Goal: Task Accomplishment & Management: Use online tool/utility

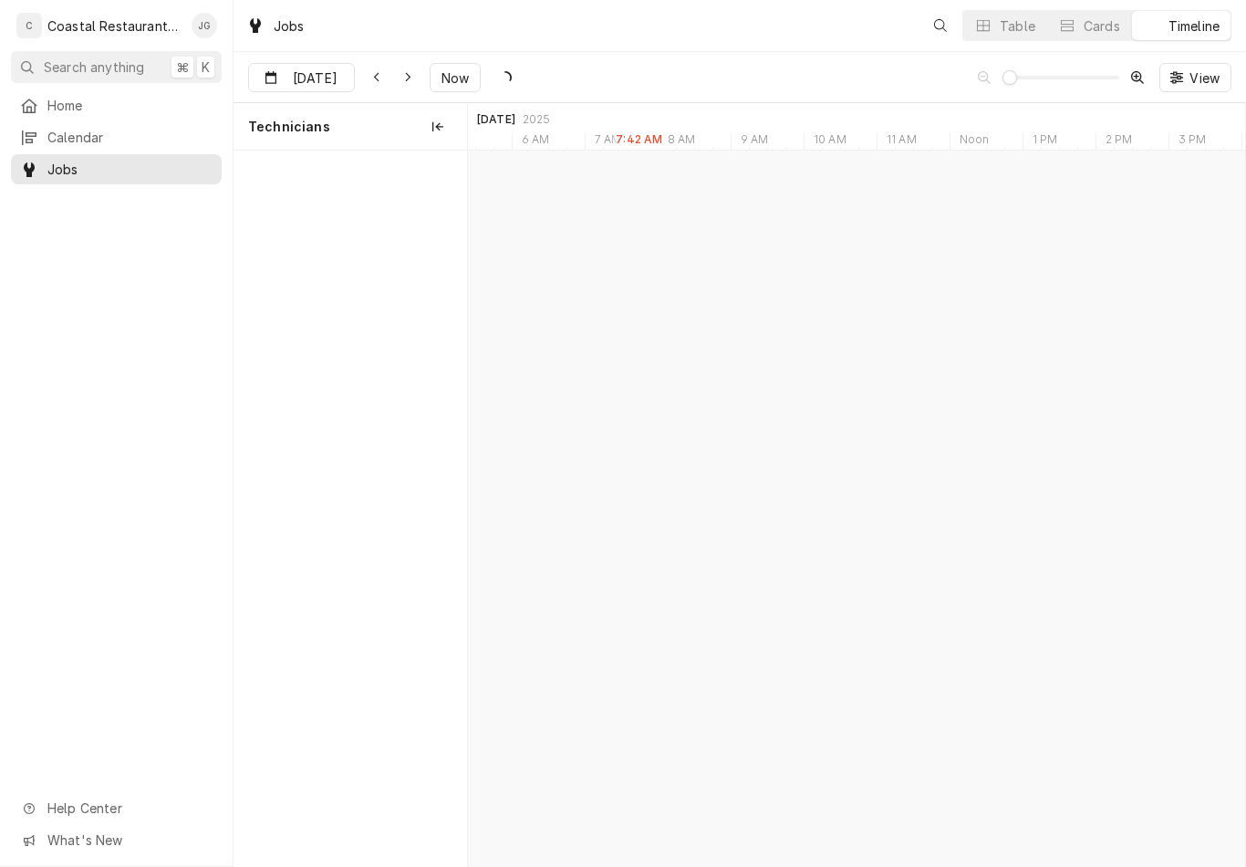
scroll to position [0, 15389]
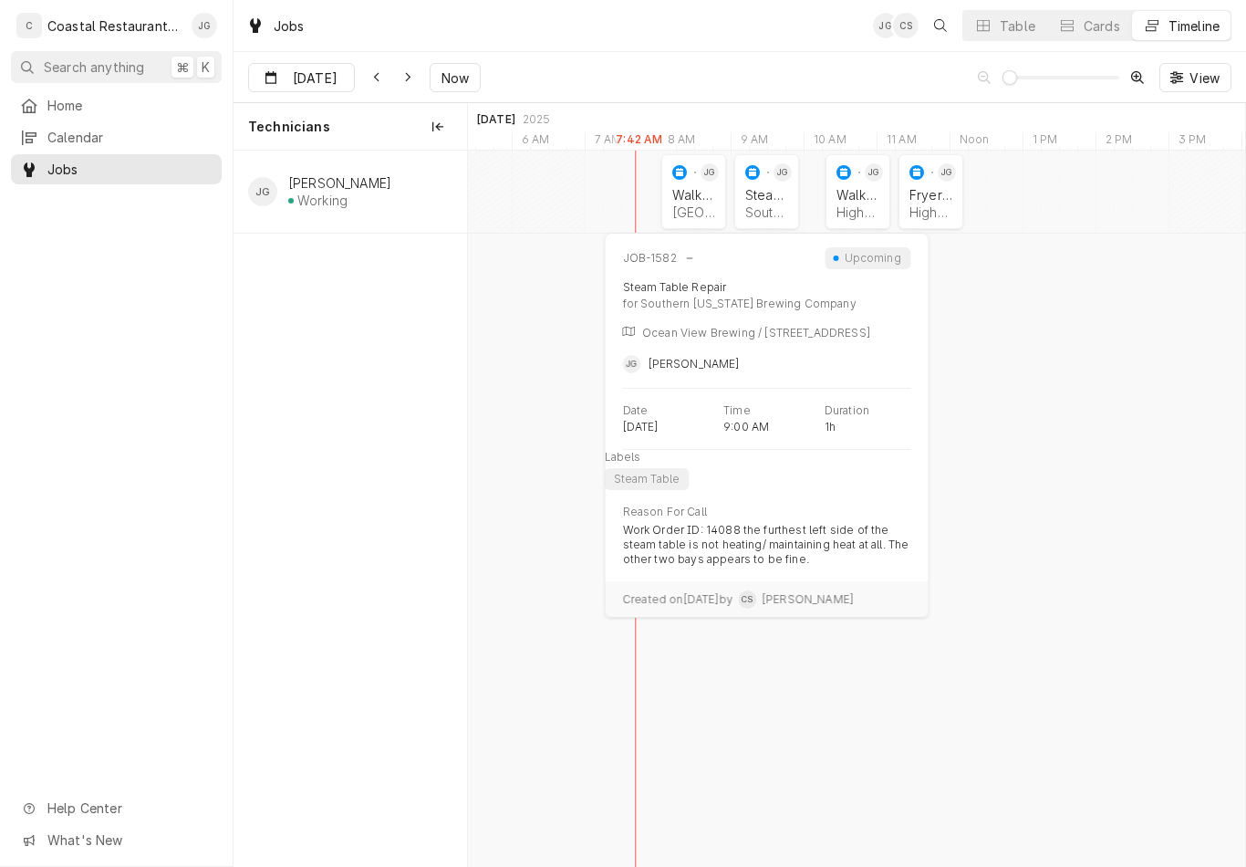
click at [755, 204] on div "Southern Delaware Brewing Company | Ocean View, 19970" at bounding box center [766, 212] width 43 height 16
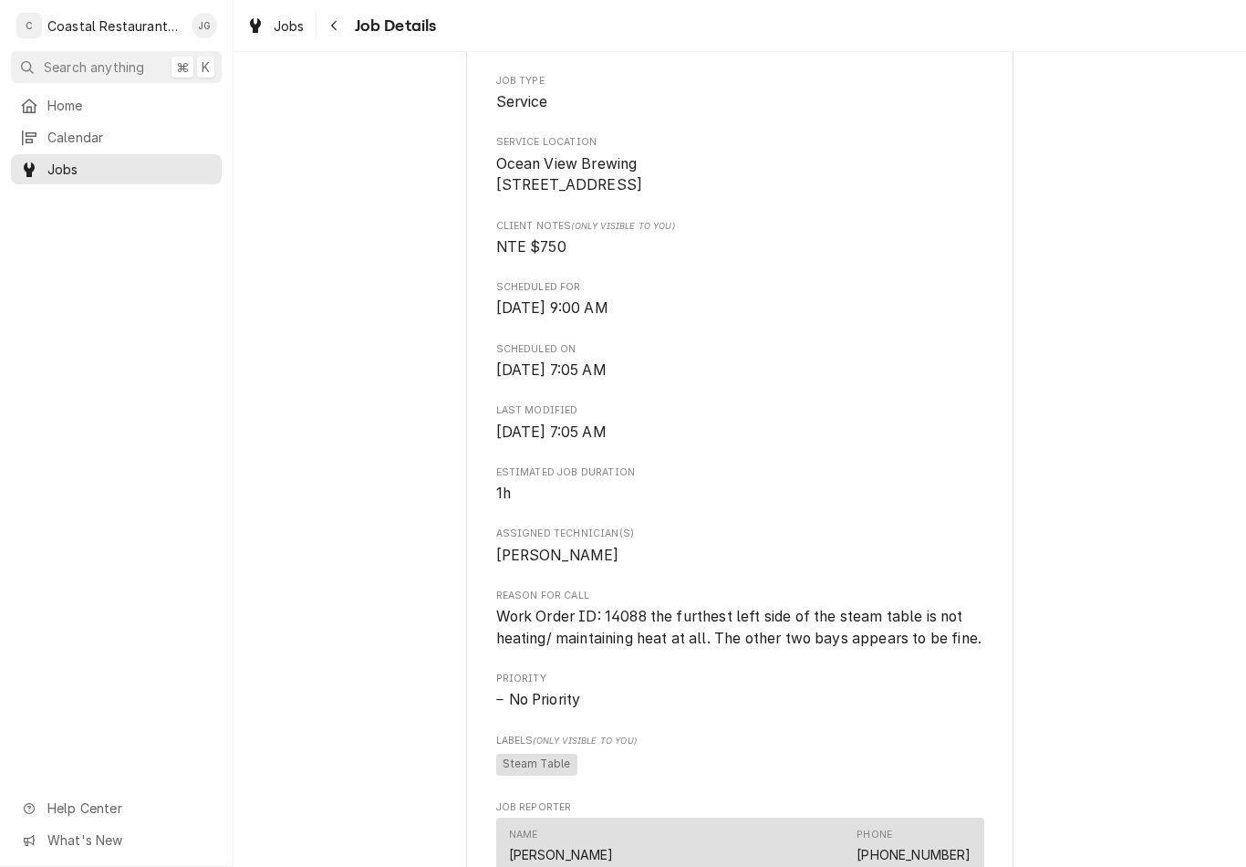
scroll to position [368, 0]
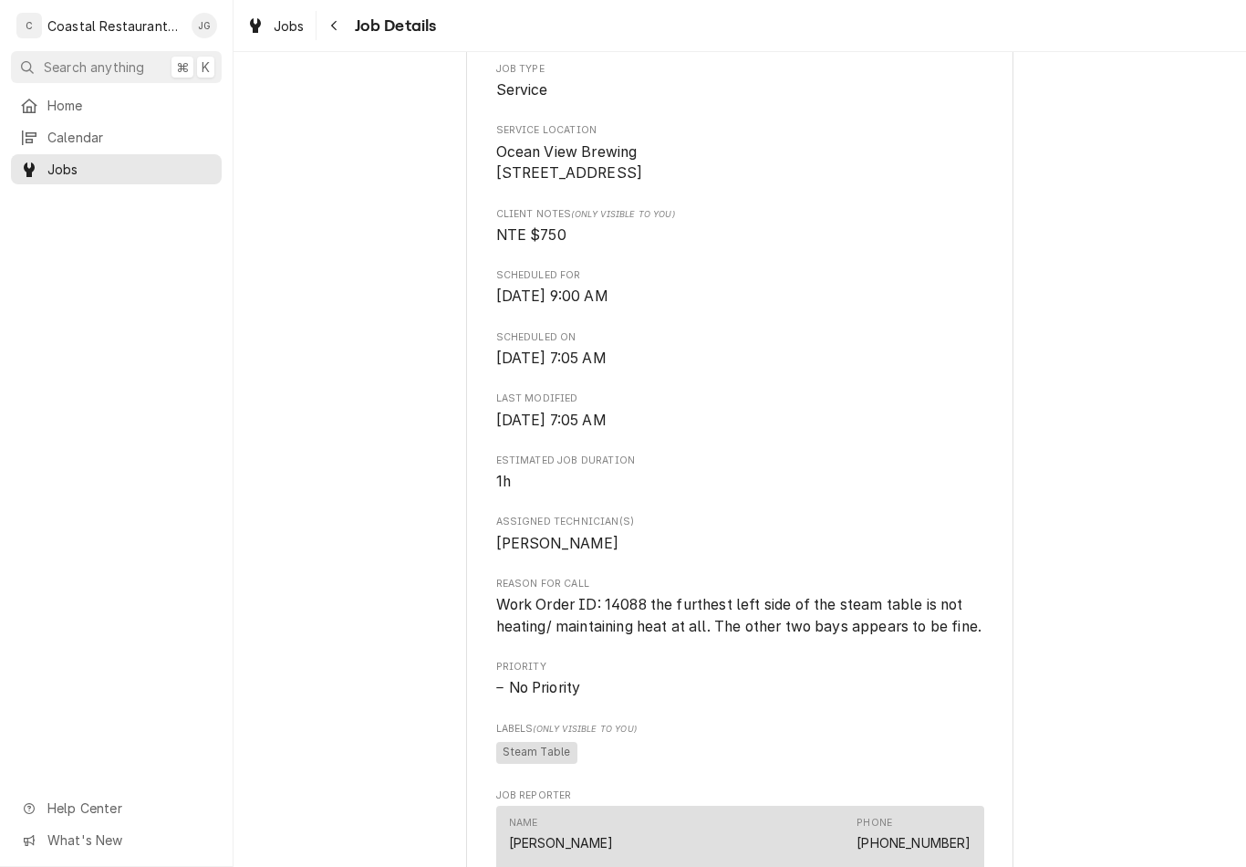
click at [140, 97] on span "Home" at bounding box center [129, 105] width 165 height 19
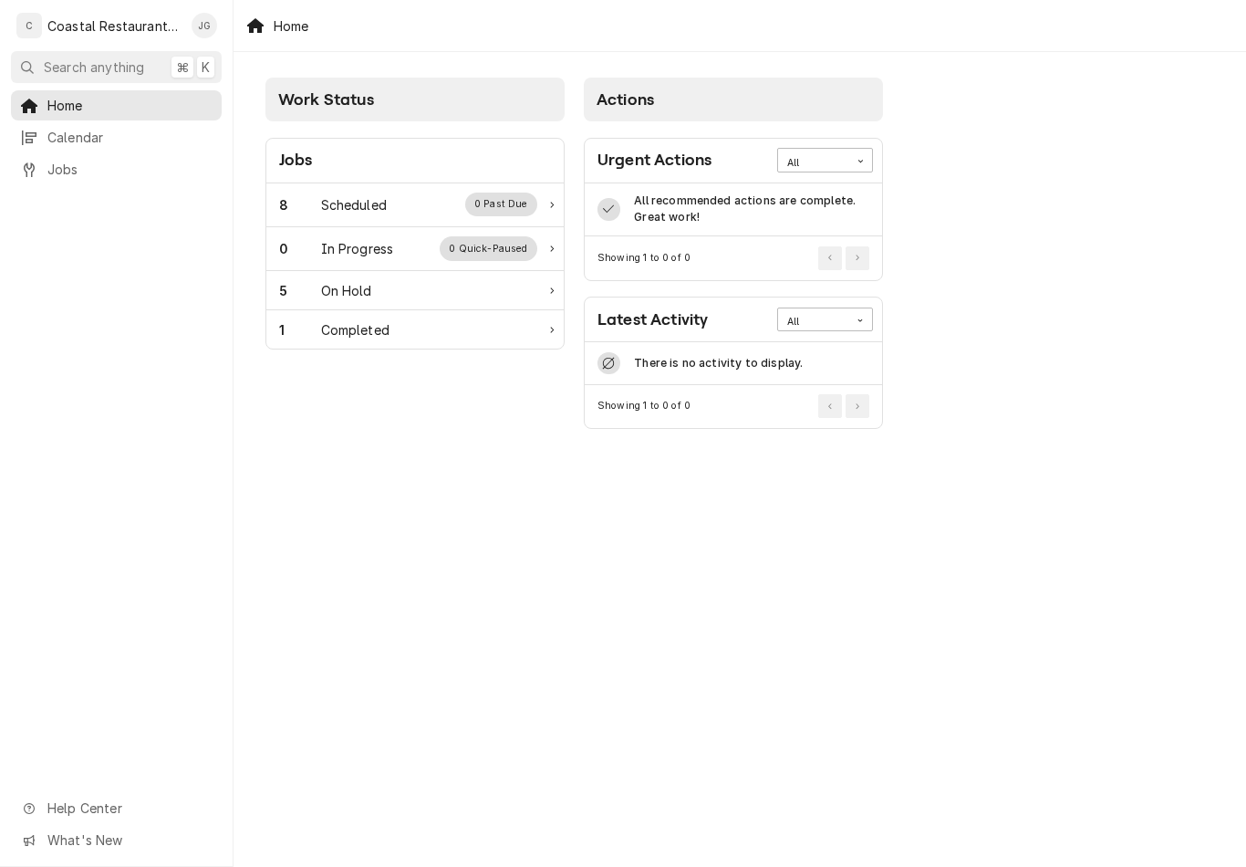
click at [366, 222] on div "8 Scheduled 0 Past Due" at bounding box center [414, 205] width 297 height 44
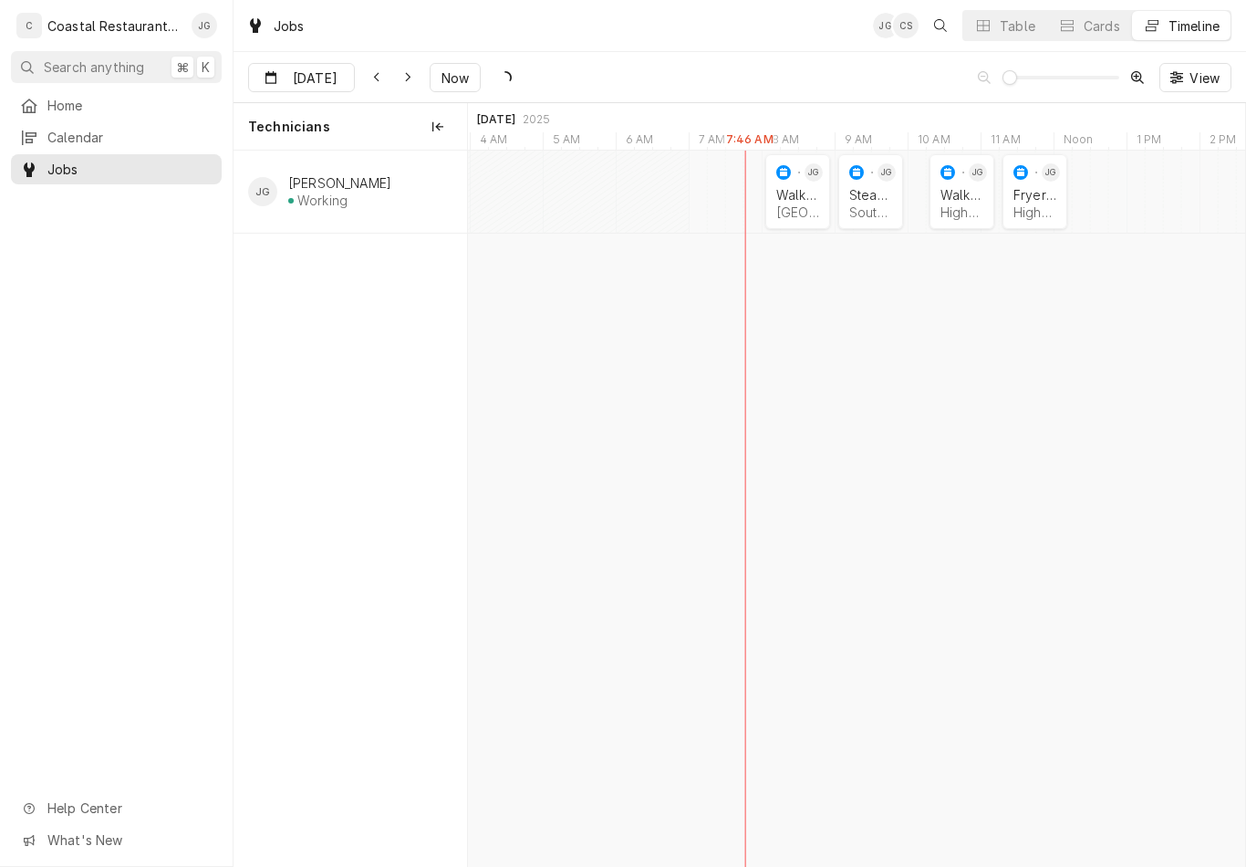
click at [787, 213] on div "Milford School District | Milford, 19963" at bounding box center [797, 212] width 43 height 16
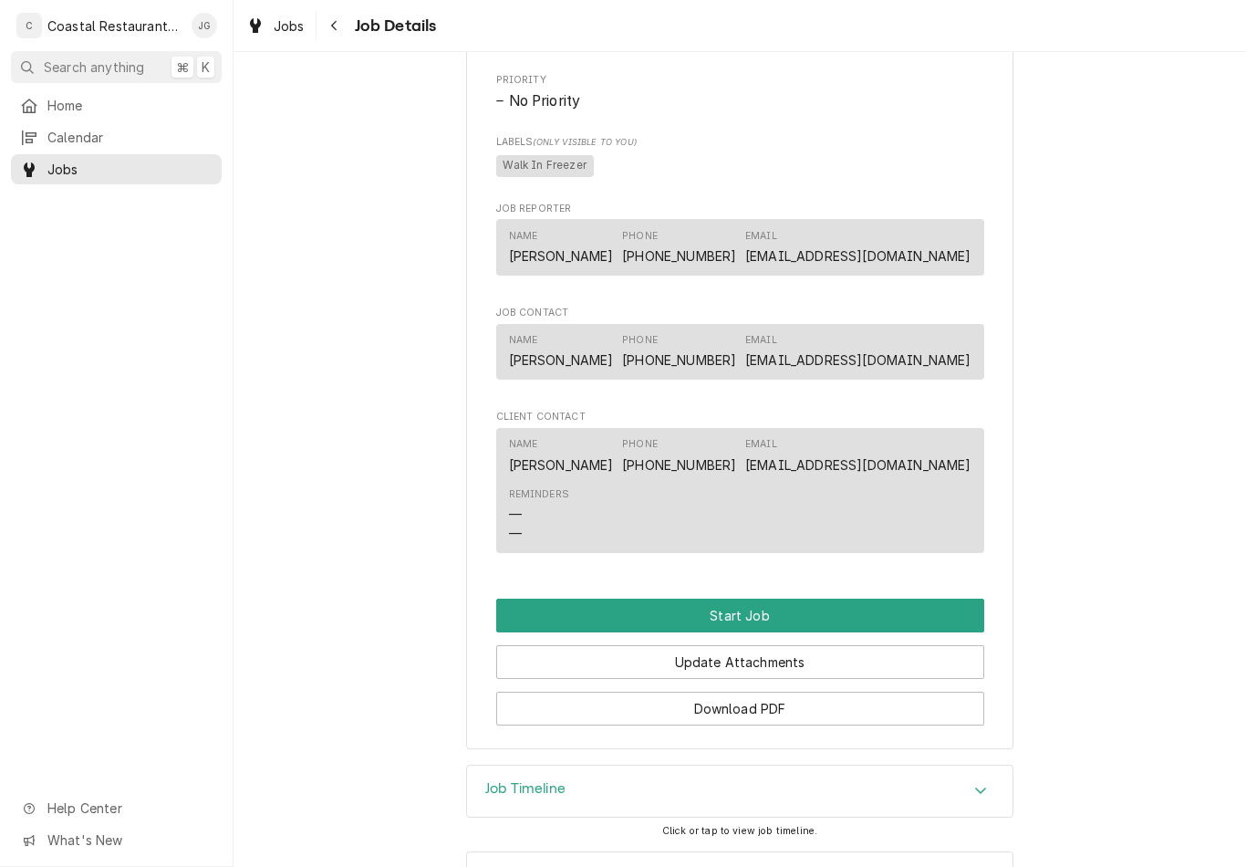
scroll to position [929, 0]
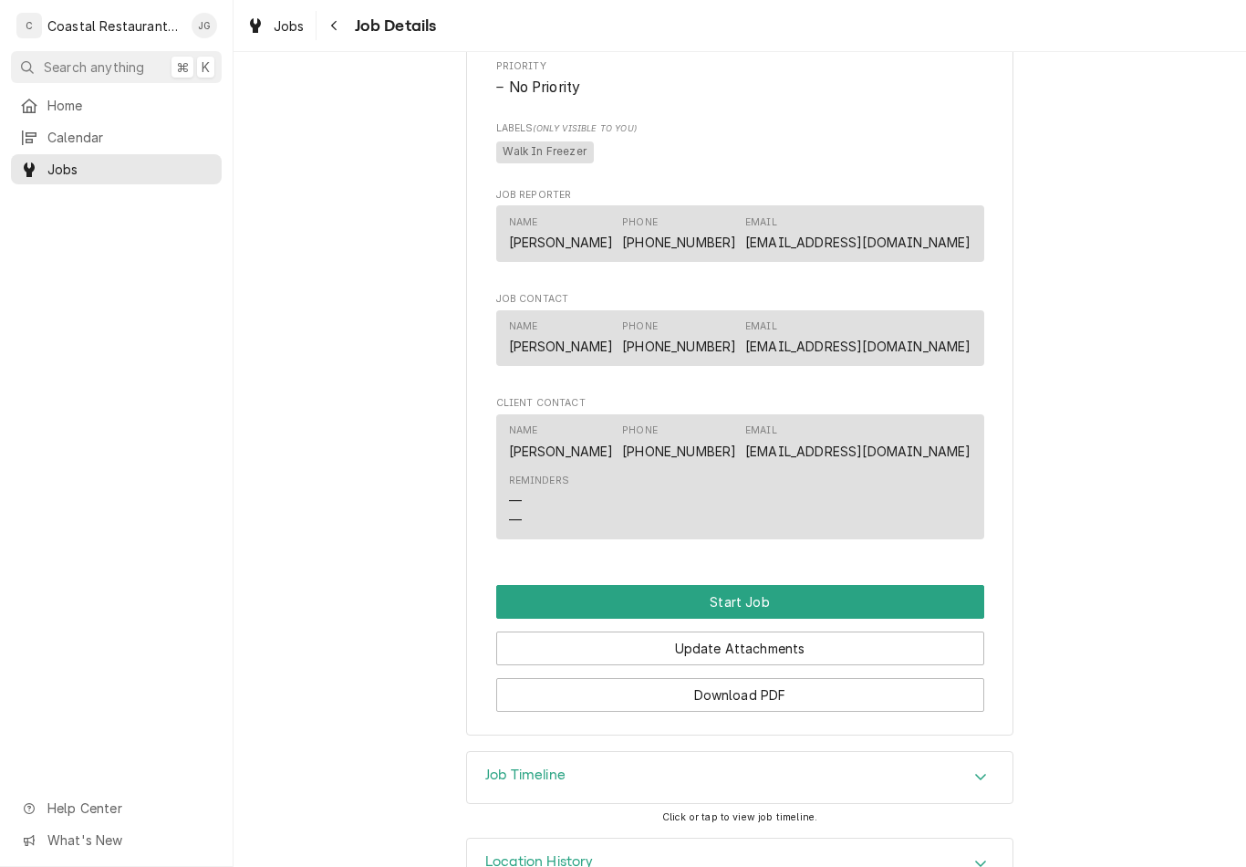
click at [759, 599] on button "Start Job" at bounding box center [740, 602] width 488 height 34
click at [774, 614] on button "Start Job" at bounding box center [740, 602] width 488 height 34
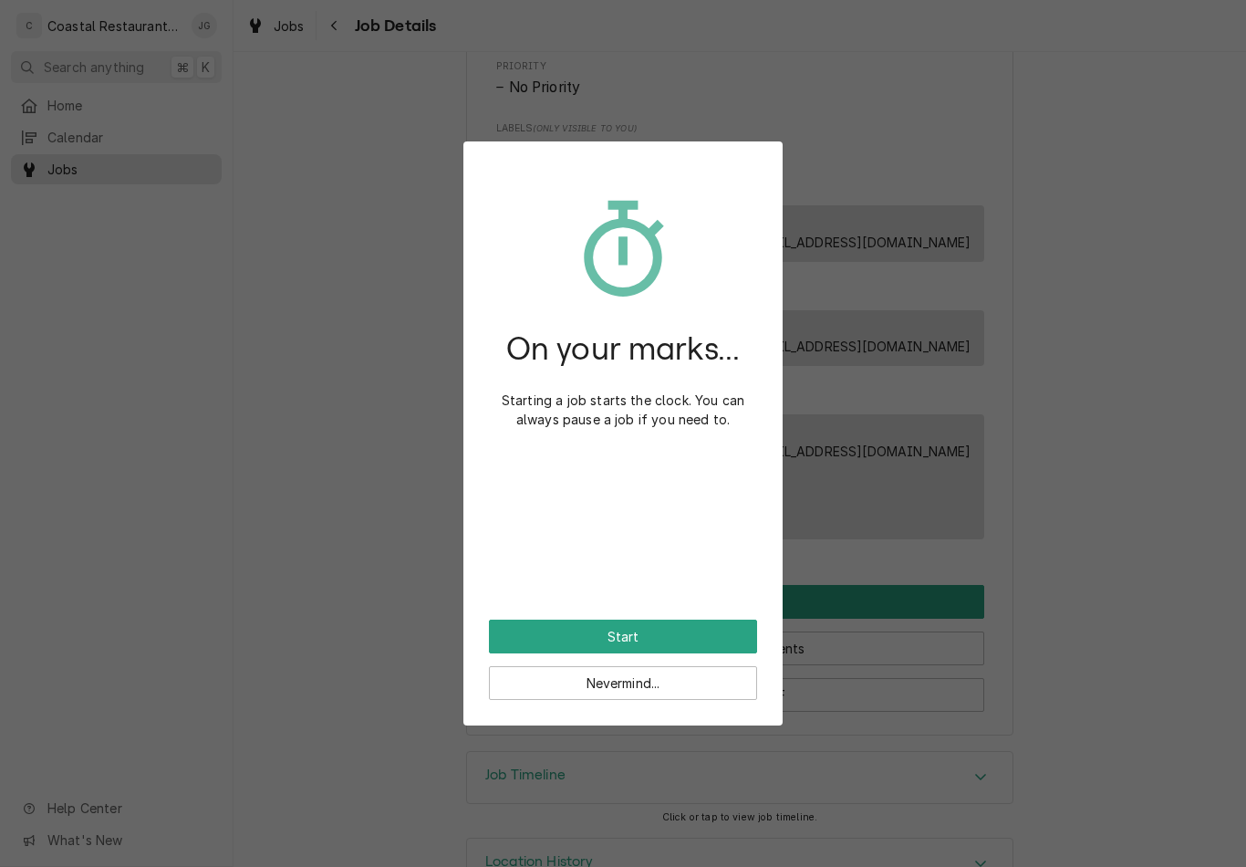
click at [686, 641] on button "Start" at bounding box center [623, 636] width 268 height 34
